Goal: Task Accomplishment & Management: Manage account settings

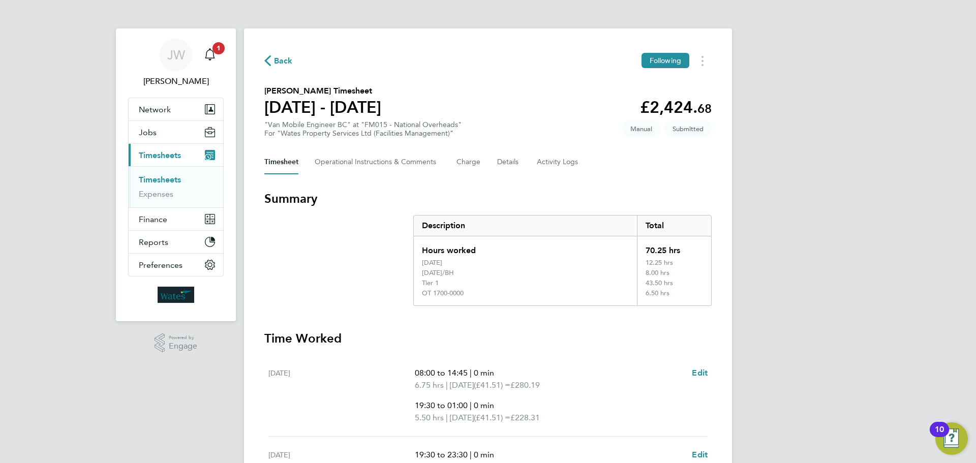
click at [803, 205] on div "[PERSON_NAME] [PERSON_NAME] Notifications 1 Applications: Network Sites Workers…" at bounding box center [488, 443] width 976 height 887
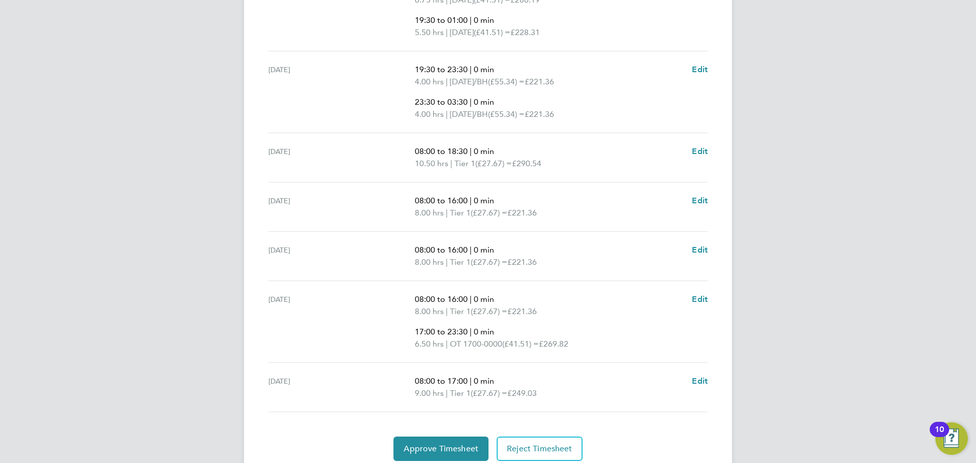
scroll to position [424, 0]
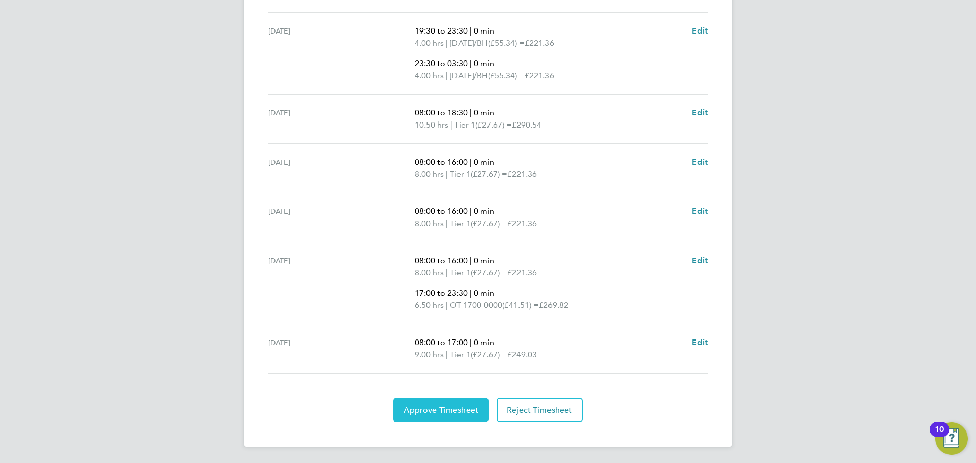
click at [457, 409] on span "Approve Timesheet" at bounding box center [441, 410] width 75 height 10
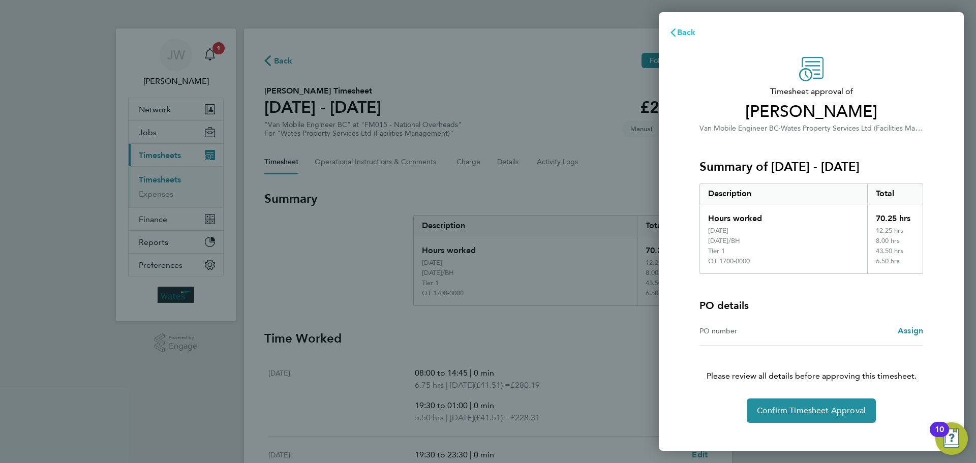
click at [684, 27] on span "Back" at bounding box center [686, 32] width 19 height 10
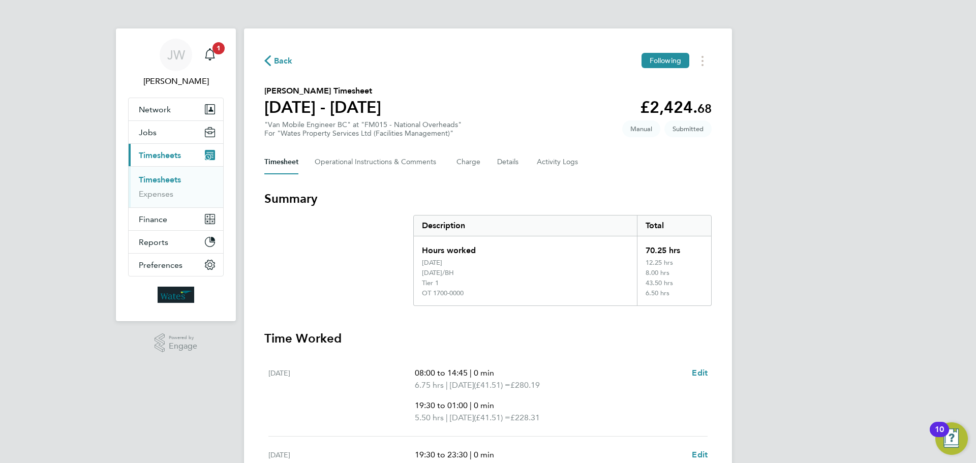
click at [775, 202] on div "[PERSON_NAME] [PERSON_NAME] Notifications 1 Applications: Network Sites Workers…" at bounding box center [488, 443] width 976 height 887
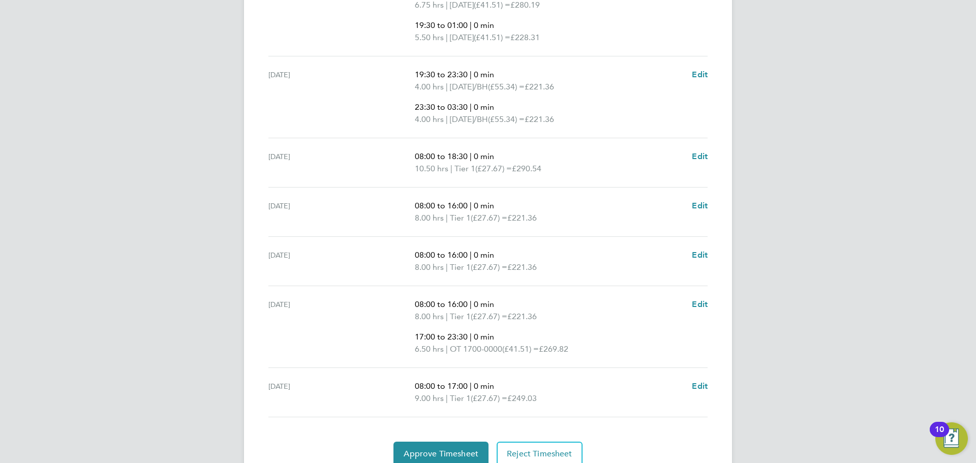
scroll to position [424, 0]
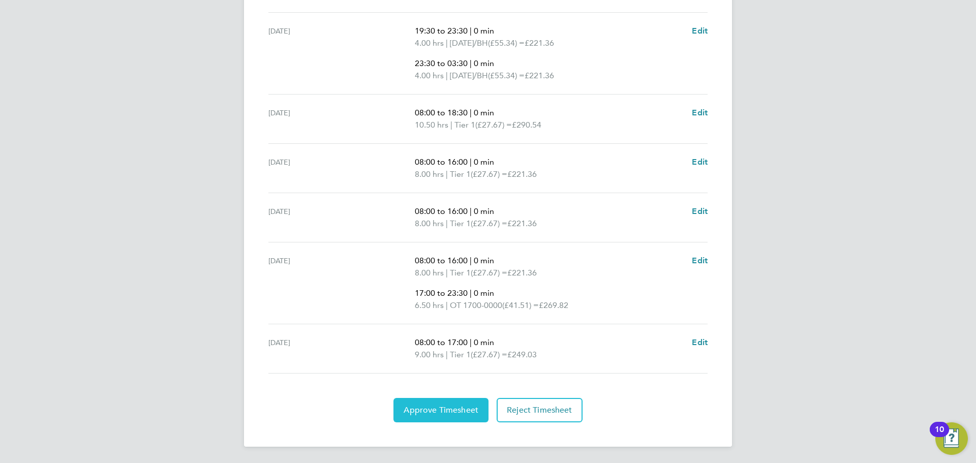
click at [439, 414] on span "Approve Timesheet" at bounding box center [441, 410] width 75 height 10
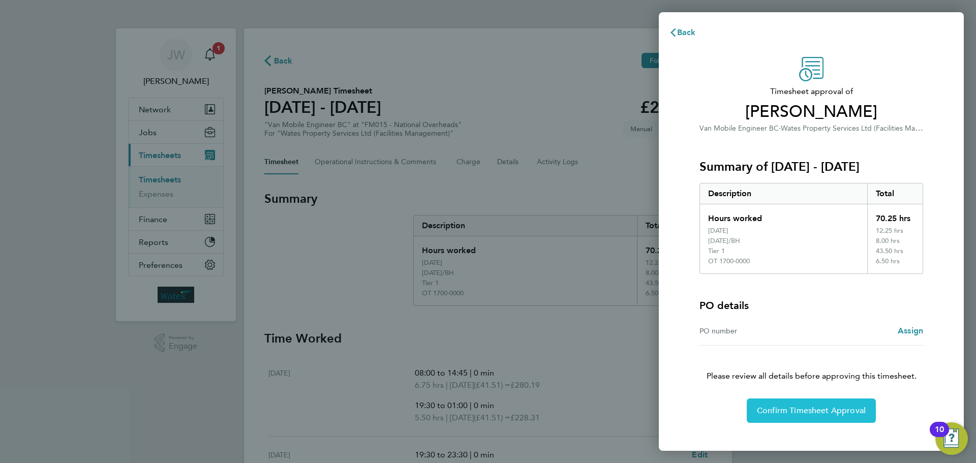
click at [823, 408] on span "Confirm Timesheet Approval" at bounding box center [811, 411] width 109 height 10
